Goal: Task Accomplishment & Management: Use online tool/utility

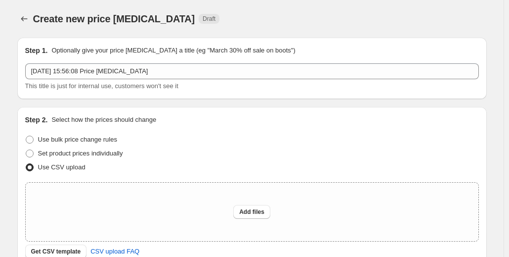
scroll to position [148, 0]
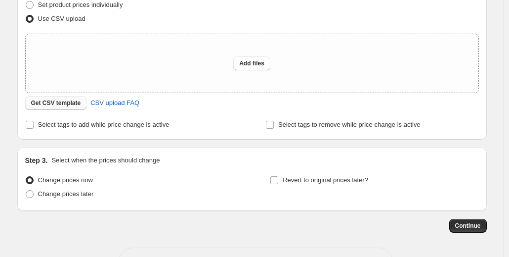
click at [65, 109] on button "Get CSV template" at bounding box center [56, 103] width 62 height 14
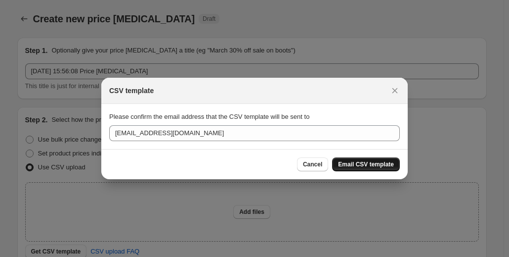
click at [348, 166] on span "Email CSV template" at bounding box center [366, 164] width 56 height 8
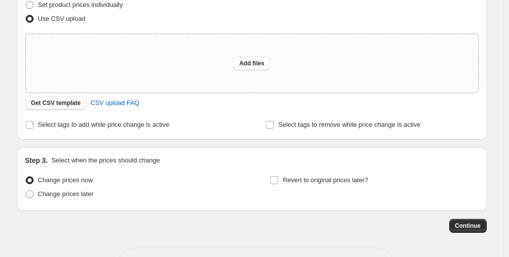
click at [64, 107] on span "Get CSV template" at bounding box center [56, 103] width 50 height 8
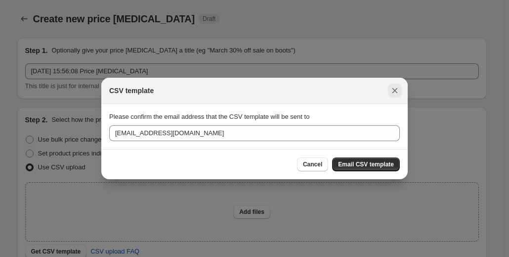
click at [395, 86] on icon "Close" at bounding box center [395, 91] width 10 height 10
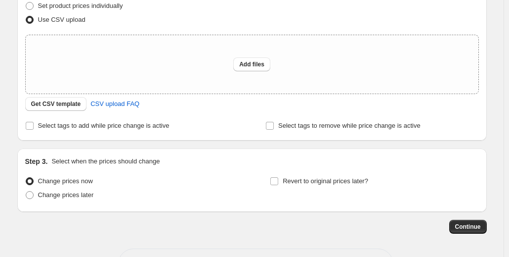
scroll to position [148, 0]
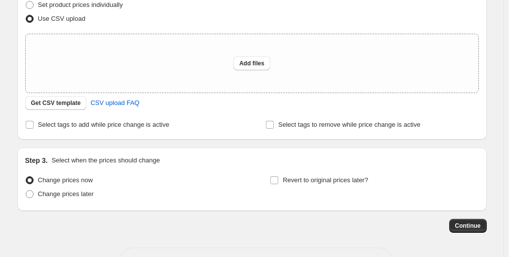
click at [11, 43] on div "Create new price change job. This page is ready Create new price change job Dra…" at bounding box center [251, 72] width 493 height 441
click at [98, 106] on span "CSV upload FAQ" at bounding box center [114, 103] width 49 height 10
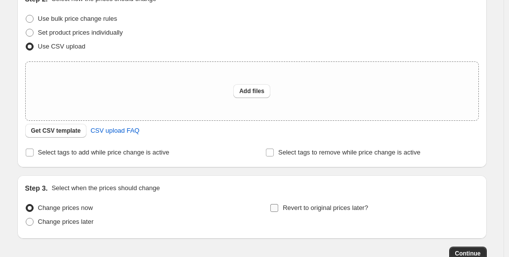
scroll to position [116, 0]
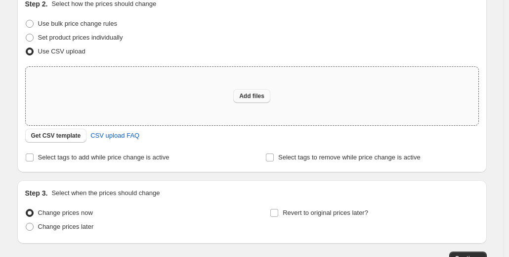
click at [258, 100] on button "Add files" at bounding box center [251, 96] width 37 height 14
type input "C:\fakepath\csv_template_user_3359.csv"
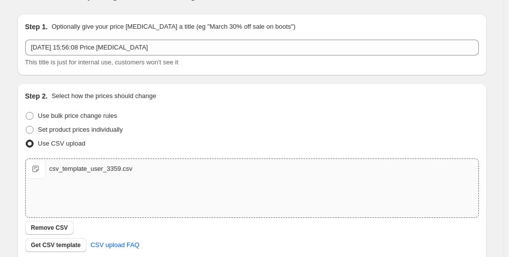
scroll to position [22, 0]
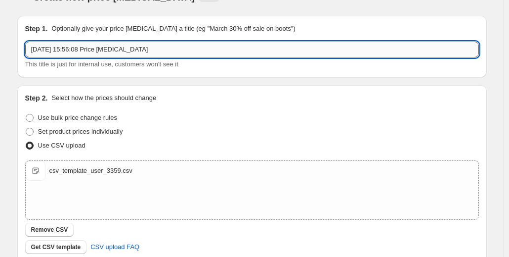
click at [41, 45] on input "10 Sept 2025, 15:56:08 Price change job" at bounding box center [252, 50] width 454 height 16
type input "b"
paste input "2025"
type input "m"
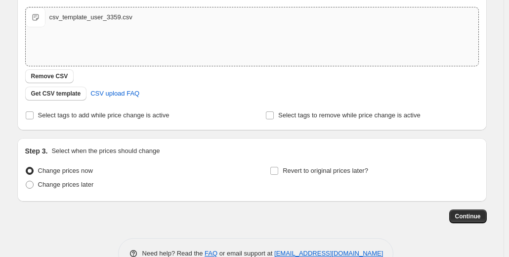
scroll to position [201, 0]
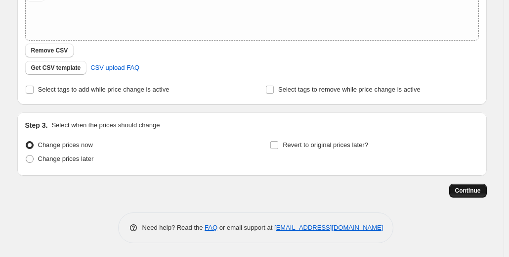
type input "MRP TO MRP [PERSON_NAME]"
click at [468, 188] on span "Continue" at bounding box center [468, 190] width 26 height 8
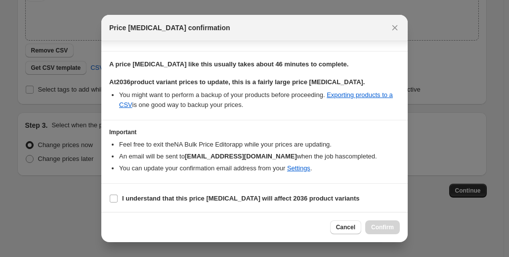
scroll to position [78, 0]
click at [111, 202] on label "I understand that this price change job will affect 2036 product variants" at bounding box center [234, 198] width 251 height 14
click at [111, 202] on input "I understand that this price change job will affect 2036 product variants" at bounding box center [114, 198] width 8 height 8
checkbox input "true"
click at [386, 230] on span "Confirm" at bounding box center [382, 227] width 23 height 8
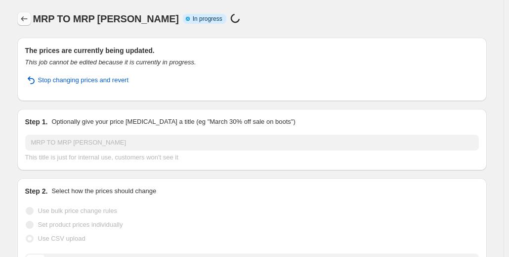
click at [26, 16] on icon "Price change jobs" at bounding box center [24, 19] width 10 height 10
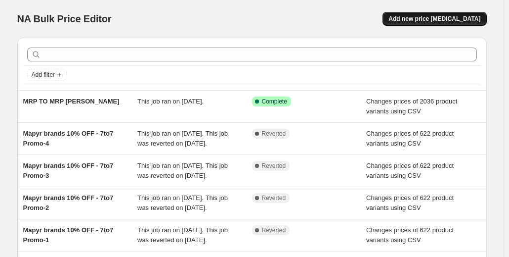
click at [432, 19] on span "Add new price [MEDICAL_DATA]" at bounding box center [434, 19] width 92 height 8
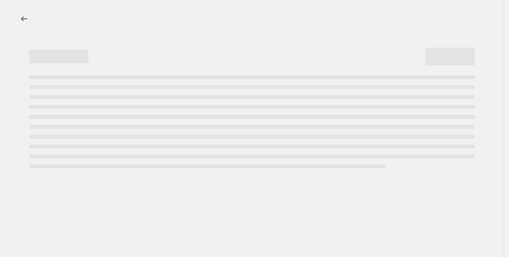
select select "percentage"
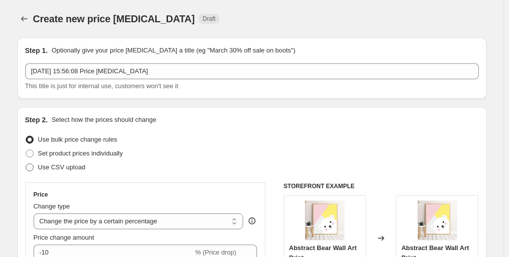
click at [70, 168] on span "Use CSV upload" at bounding box center [61, 166] width 47 height 7
click at [26, 164] on input "Use CSV upload" at bounding box center [26, 163] width 0 height 0
radio input "true"
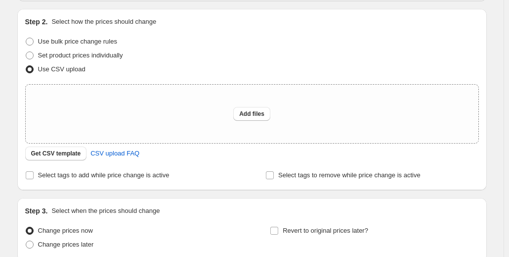
scroll to position [98, 0]
click at [252, 114] on span "Add files" at bounding box center [251, 113] width 25 height 8
type input "C:\fakepath\csv_template_user_3359.csv"
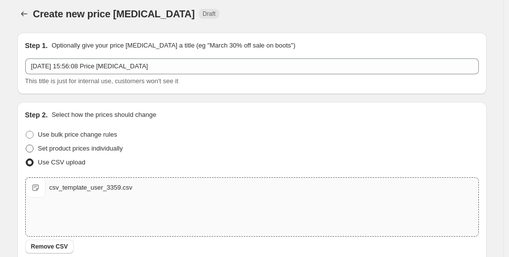
scroll to position [0, 0]
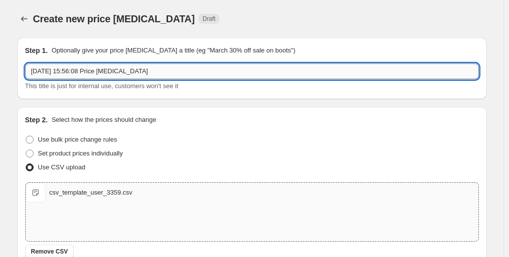
click at [73, 72] on input "10 Sept 2025, 15:56:08 Price change job" at bounding box center [252, 71] width 454 height 16
type input "b"
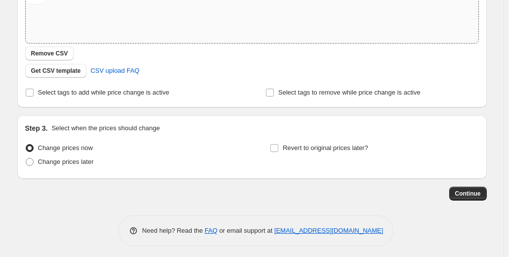
scroll to position [198, 0]
type input "BAU Discount- [DATE] - [DATE]"
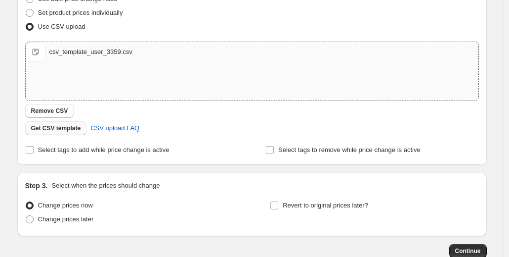
scroll to position [137, 0]
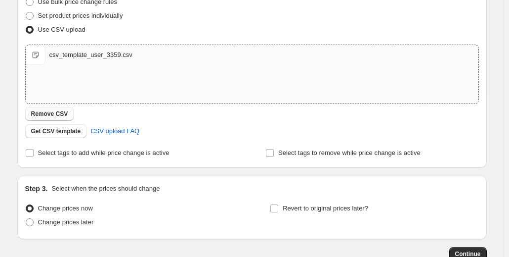
click at [61, 116] on span "Remove CSV" at bounding box center [49, 114] width 37 height 8
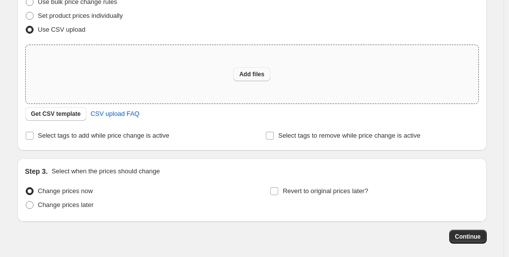
click at [243, 74] on span "Add files" at bounding box center [251, 74] width 25 height 8
type input "C:\fakepath\csv_template_user_3359.csv"
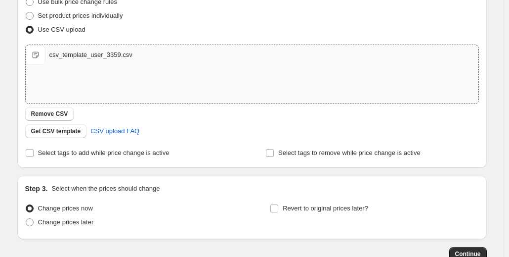
scroll to position [158, 0]
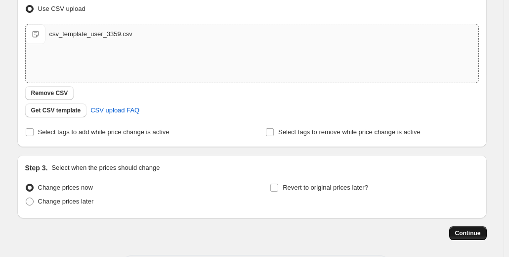
click at [467, 237] on button "Continue" at bounding box center [468, 233] width 38 height 14
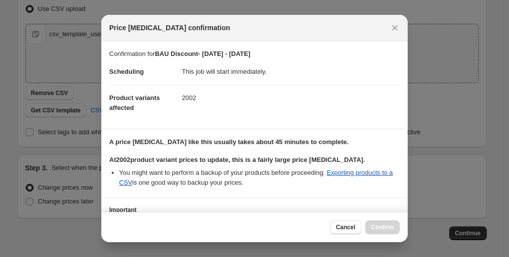
scroll to position [78, 0]
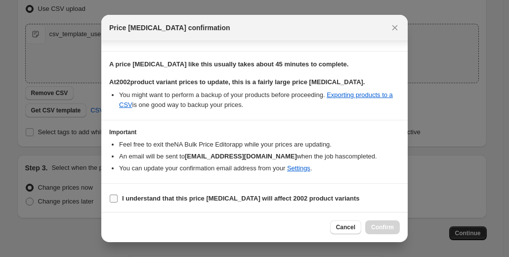
click at [115, 197] on input "I understand that this price change job will affect 2002 product variants" at bounding box center [114, 198] width 8 height 8
checkbox input "true"
click at [384, 225] on span "Confirm" at bounding box center [382, 227] width 23 height 8
